Goal: Task Accomplishment & Management: Complete application form

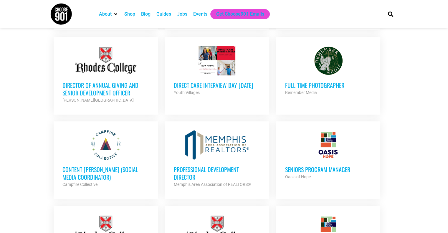
scroll to position [324, 0]
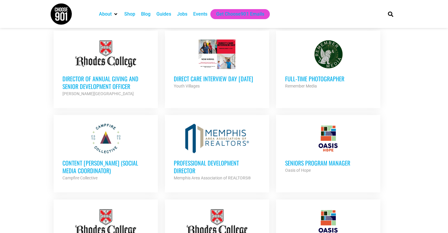
click at [68, 165] on h3 "Content [PERSON_NAME] (Social Media Coordinator)" at bounding box center [105, 166] width 87 height 15
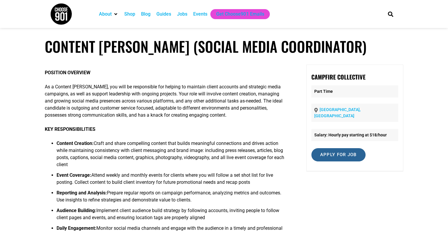
click at [327, 149] on input "Apply for job" at bounding box center [338, 154] width 54 height 13
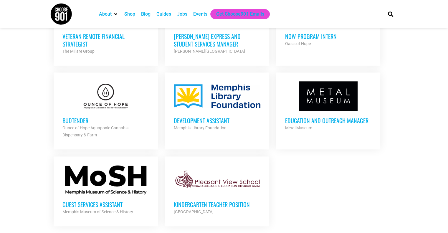
scroll to position [648, 0]
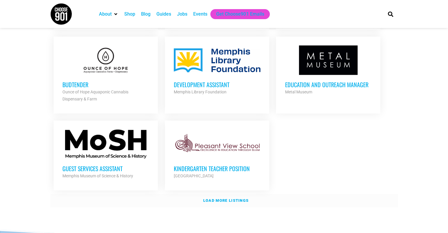
click at [221, 198] on strong "Load more listings" at bounding box center [225, 200] width 45 height 4
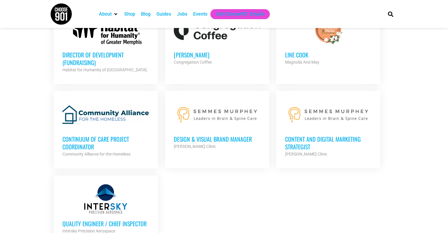
scroll to position [1207, 0]
